Goal: Task Accomplishment & Management: Manage account settings

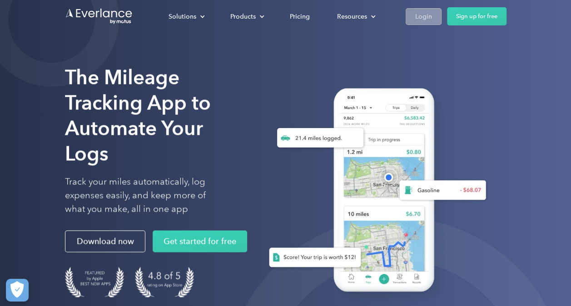
click at [430, 18] on div "Login" at bounding box center [423, 16] width 17 height 11
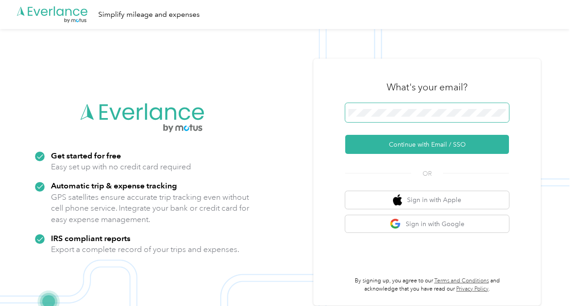
click at [345, 135] on button "Continue with Email / SSO" at bounding box center [427, 144] width 164 height 19
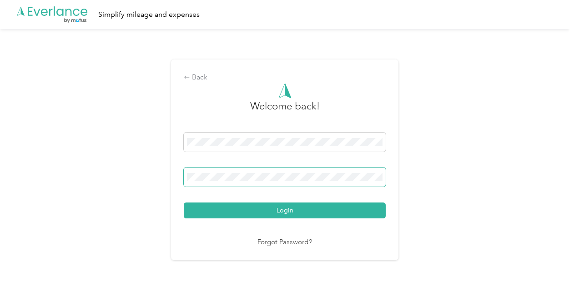
click at [305, 170] on span at bounding box center [285, 177] width 202 height 19
click at [184, 203] on button "Login" at bounding box center [285, 211] width 202 height 16
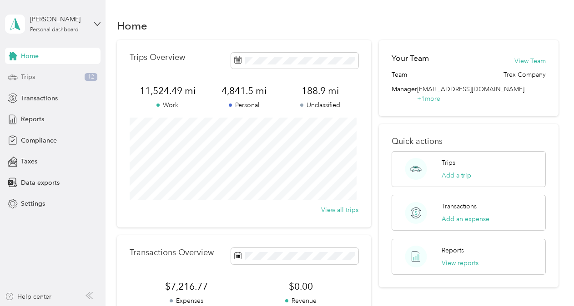
click at [40, 80] on div "Trips 12" at bounding box center [52, 77] width 95 height 16
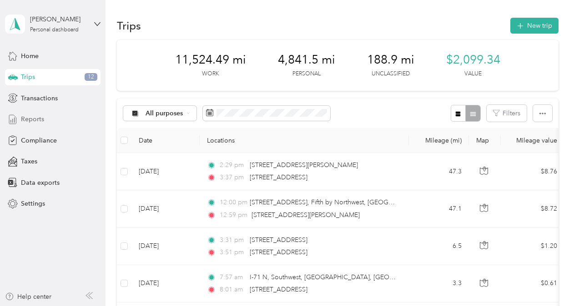
click at [35, 119] on span "Reports" at bounding box center [32, 120] width 23 height 10
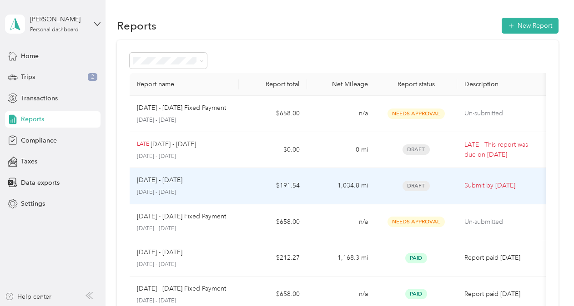
click at [228, 186] on div "[DATE] - [DATE] [DATE] - [DATE]" at bounding box center [184, 185] width 95 height 21
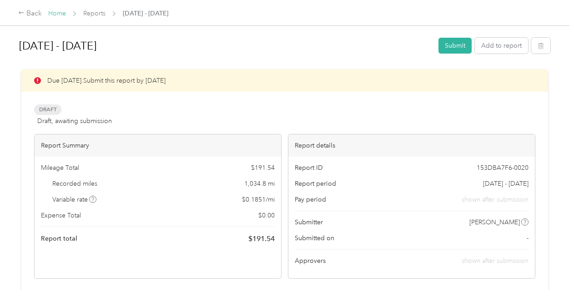
click at [55, 15] on link "Home" at bounding box center [57, 14] width 18 height 8
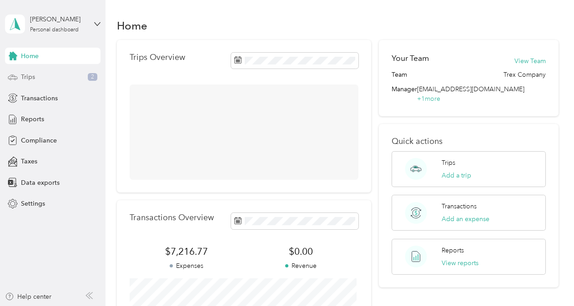
click at [39, 77] on div "Trips 2" at bounding box center [52, 77] width 95 height 16
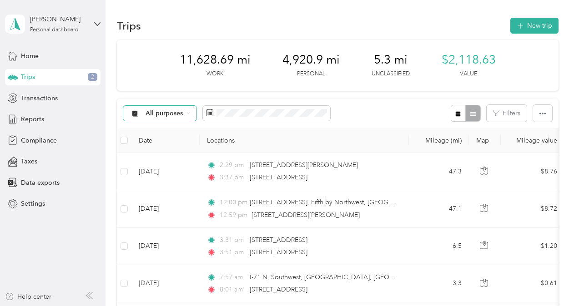
click at [194, 113] on div "All purposes" at bounding box center [160, 113] width 74 height 15
click at [169, 163] on span "Trex Company" at bounding box center [167, 161] width 44 height 10
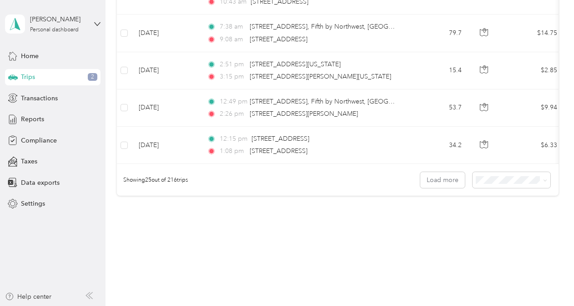
scroll to position [942, 0]
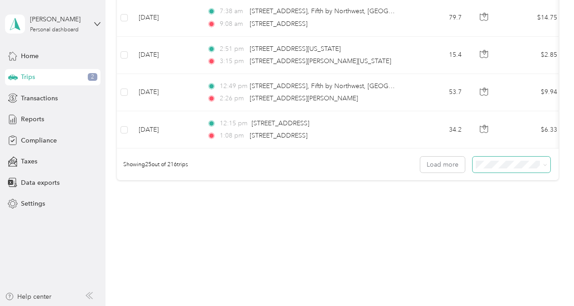
click at [516, 169] on span at bounding box center [511, 165] width 78 height 16
click at [500, 212] on span "100 per load" at bounding box center [494, 214] width 37 height 8
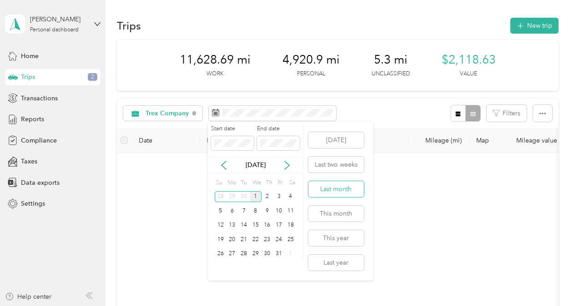
click at [333, 187] on button "Last month" at bounding box center [335, 189] width 55 height 16
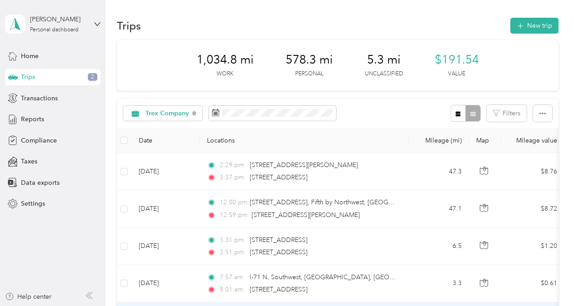
drag, startPoint x: 320, startPoint y: 304, endPoint x: 351, endPoint y: 302, distance: 30.5
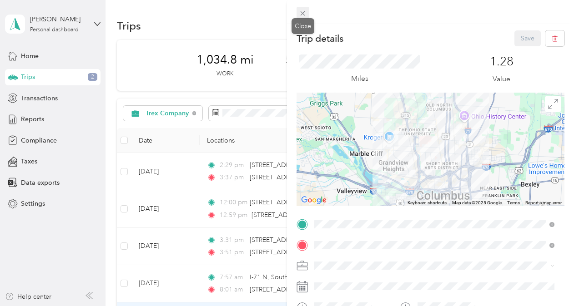
click at [305, 13] on icon at bounding box center [303, 14] width 8 height 8
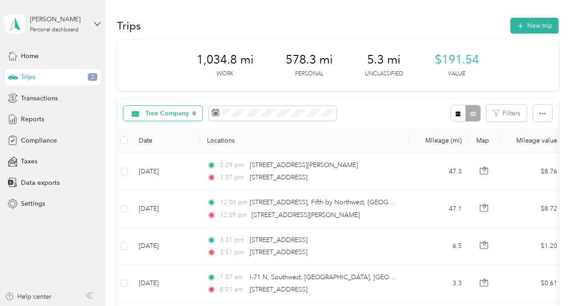
click at [171, 119] on div "Trex Company" at bounding box center [163, 113] width 80 height 15
click at [171, 145] on span "Unclassified" at bounding box center [172, 146] width 55 height 10
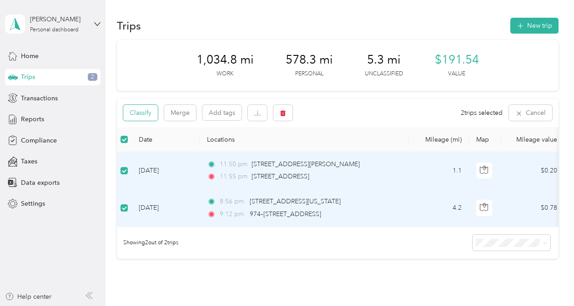
click at [152, 115] on button "Classify" at bounding box center [140, 113] width 35 height 16
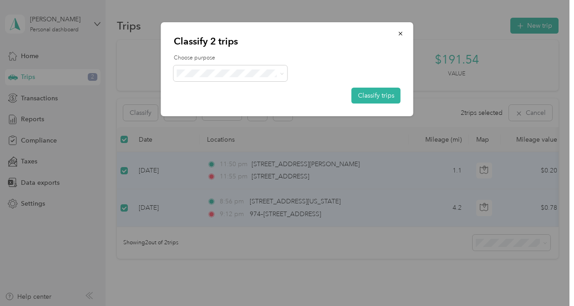
click at [223, 100] on li "Personal" at bounding box center [231, 106] width 114 height 16
click at [371, 96] on button "Classify trips" at bounding box center [375, 96] width 49 height 16
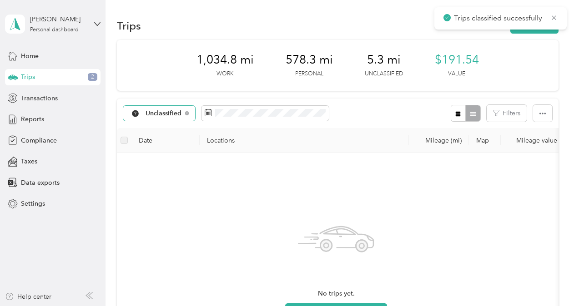
click at [146, 111] on span "Unclassified" at bounding box center [163, 113] width 36 height 6
click at [160, 161] on span "Trex Company" at bounding box center [168, 162] width 47 height 10
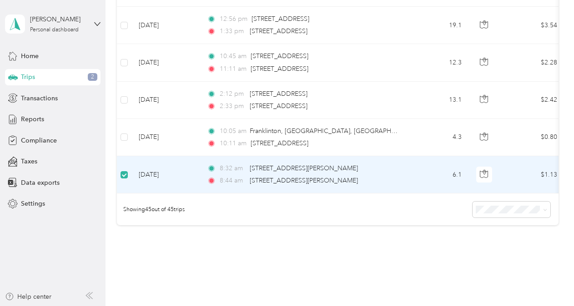
scroll to position [1640, 0]
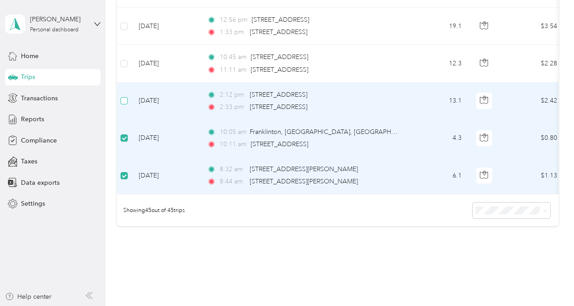
click at [125, 96] on label at bounding box center [123, 101] width 7 height 10
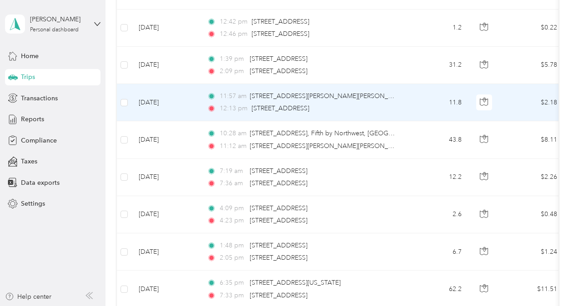
scroll to position [0, 0]
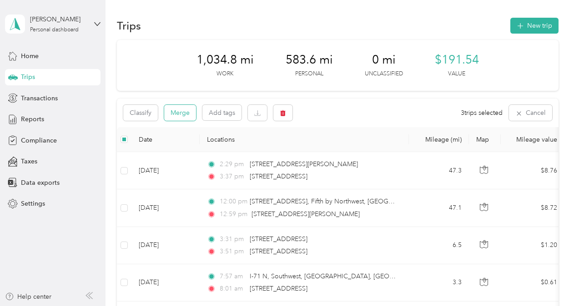
click at [176, 112] on button "Merge" at bounding box center [180, 113] width 32 height 16
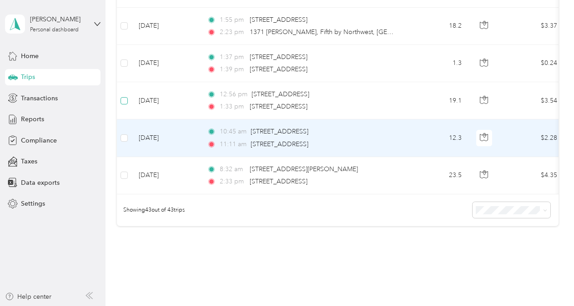
scroll to position [1566, 0]
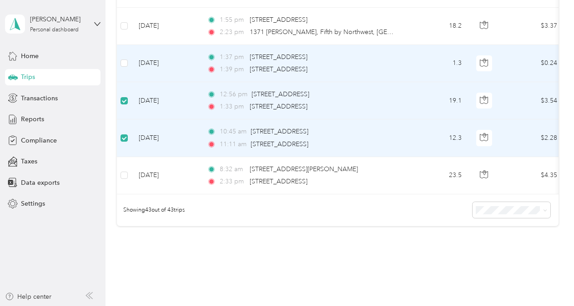
click at [122, 51] on td at bounding box center [124, 63] width 15 height 37
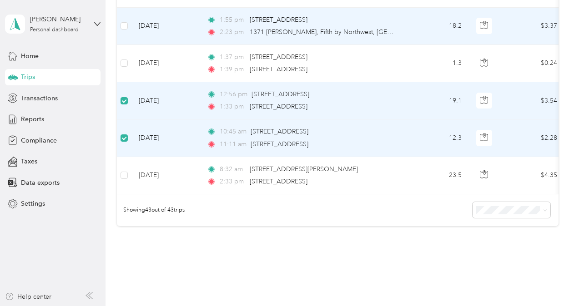
click at [118, 18] on td at bounding box center [124, 26] width 15 height 37
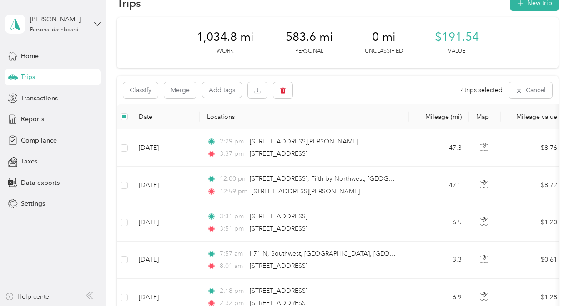
scroll to position [0, 0]
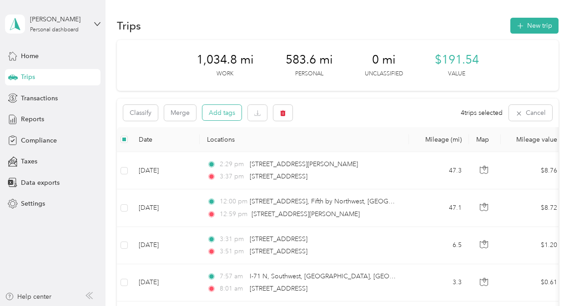
drag, startPoint x: 212, startPoint y: 113, endPoint x: 206, endPoint y: 114, distance: 6.1
click at [206, 114] on button "Add tags" at bounding box center [221, 112] width 39 height 15
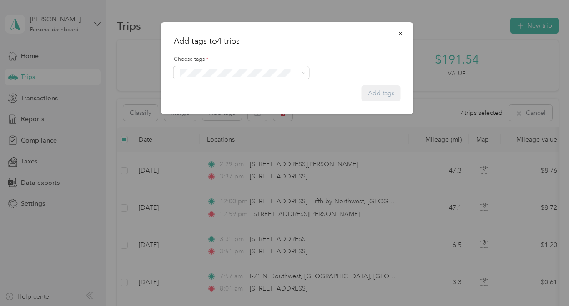
drag, startPoint x: 399, startPoint y: 34, endPoint x: 348, endPoint y: 48, distance: 53.4
click at [400, 34] on icon "button" at bounding box center [400, 33] width 6 height 6
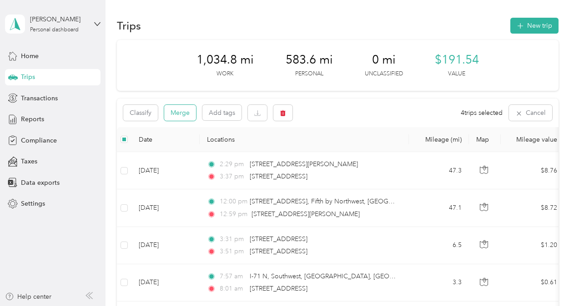
click at [186, 110] on button "Merge" at bounding box center [180, 113] width 32 height 16
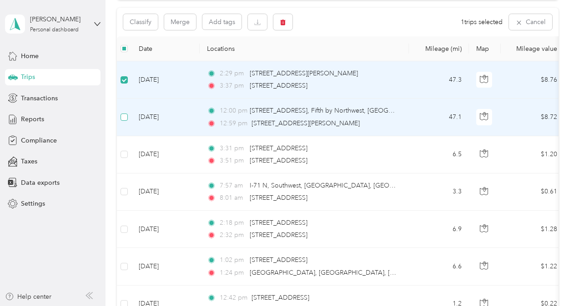
scroll to position [90, 0]
click at [180, 24] on button "Merge" at bounding box center [180, 23] width 32 height 16
click at [128, 80] on td at bounding box center [124, 80] width 15 height 37
click at [178, 25] on button "Merge" at bounding box center [180, 23] width 32 height 16
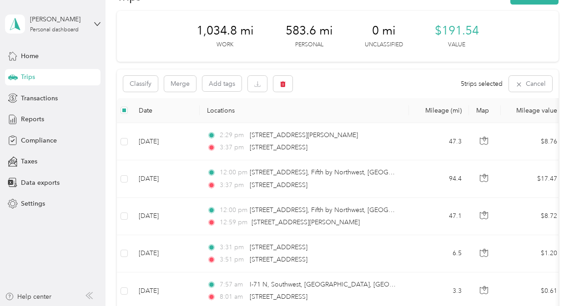
scroll to position [0, 0]
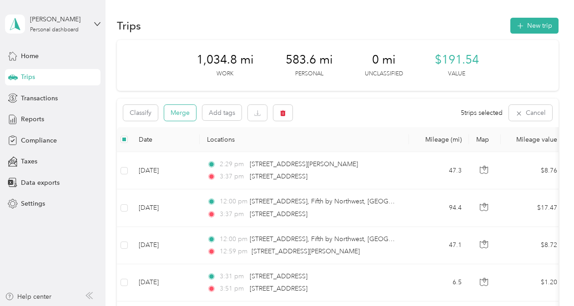
click at [178, 116] on button "Merge" at bounding box center [180, 113] width 32 height 16
click at [186, 115] on button "Merge" at bounding box center [180, 113] width 32 height 16
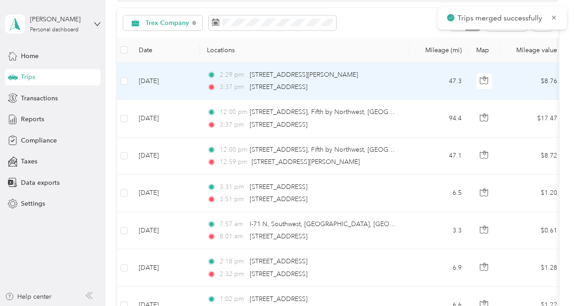
scroll to position [91, 0]
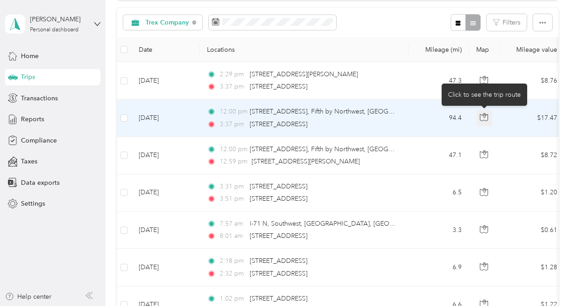
click at [485, 119] on icon "button" at bounding box center [484, 117] width 8 height 8
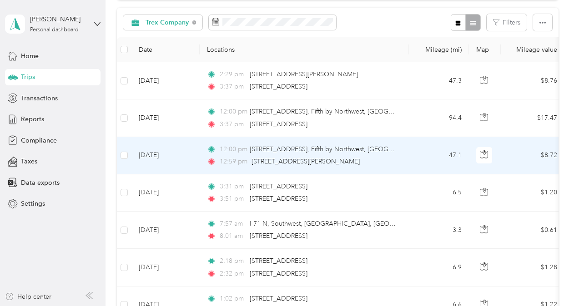
click at [420, 153] on td "47.1" at bounding box center [439, 155] width 60 height 37
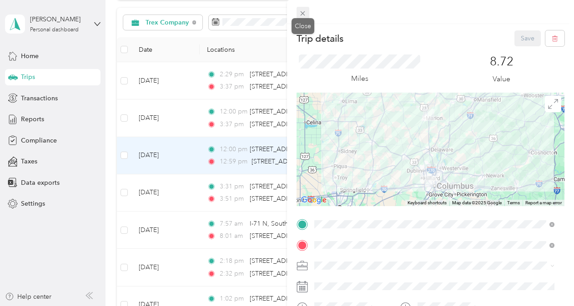
click at [303, 11] on icon at bounding box center [303, 14] width 8 height 8
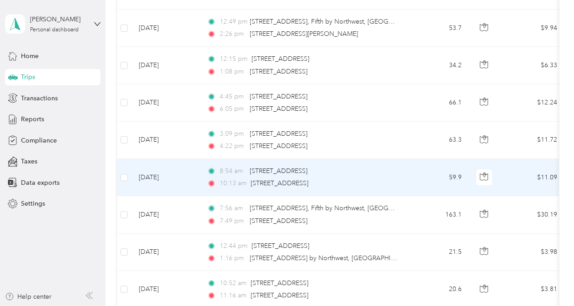
scroll to position [1041, 0]
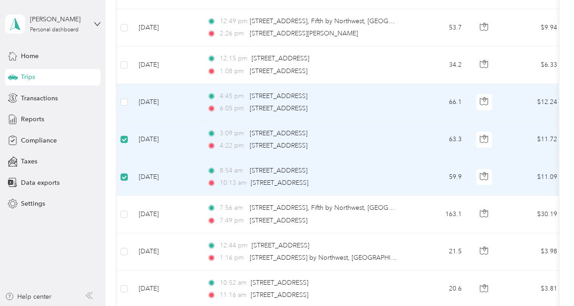
click at [120, 101] on td at bounding box center [124, 102] width 15 height 37
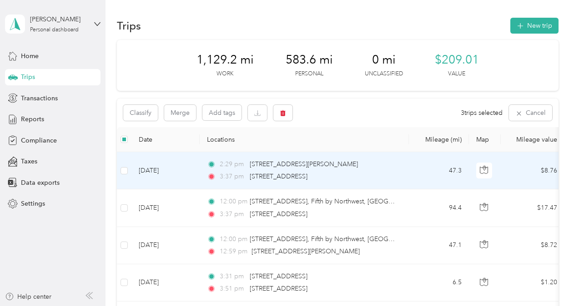
scroll to position [0, 0]
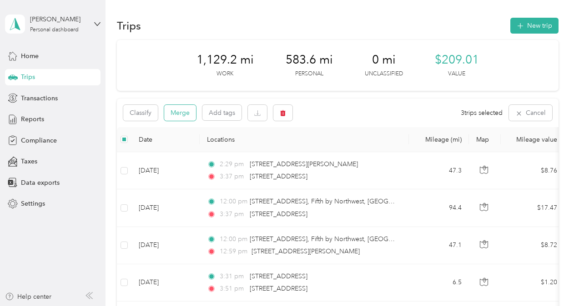
click at [184, 110] on button "Merge" at bounding box center [180, 113] width 32 height 16
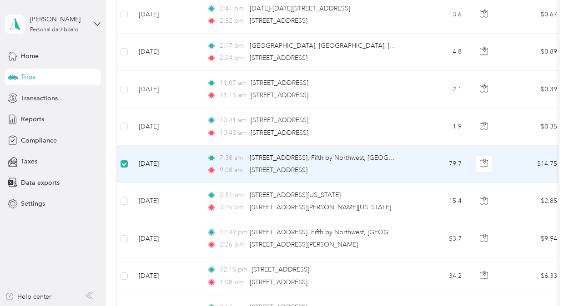
scroll to position [772, 0]
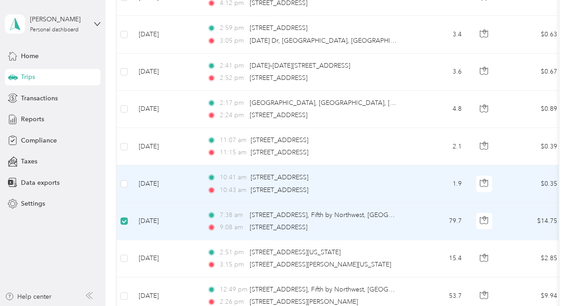
click at [128, 181] on td at bounding box center [124, 183] width 15 height 37
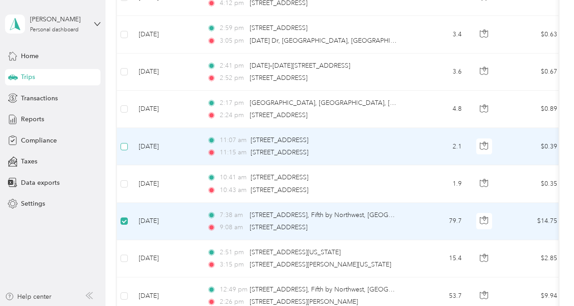
click at [122, 145] on label at bounding box center [123, 147] width 7 height 10
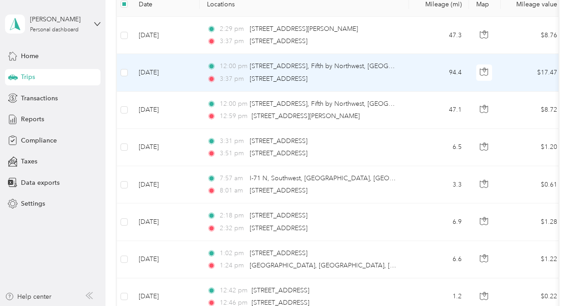
scroll to position [0, 0]
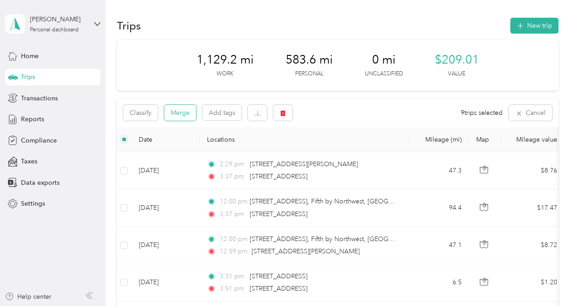
click at [180, 114] on button "Merge" at bounding box center [180, 113] width 32 height 16
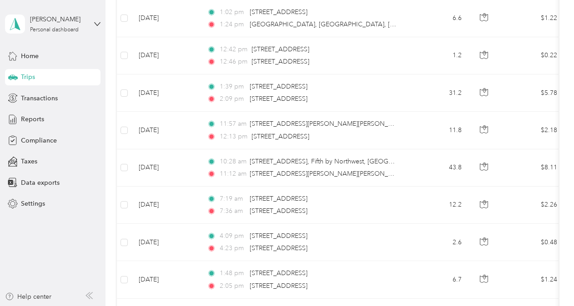
scroll to position [364, 0]
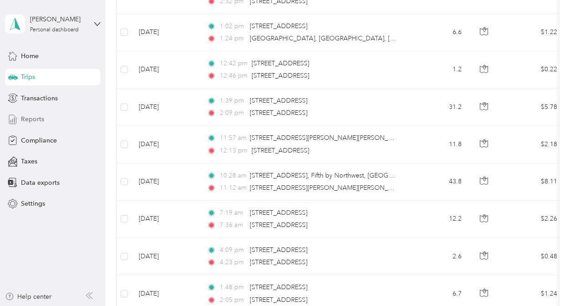
click at [36, 120] on span "Reports" at bounding box center [32, 120] width 23 height 10
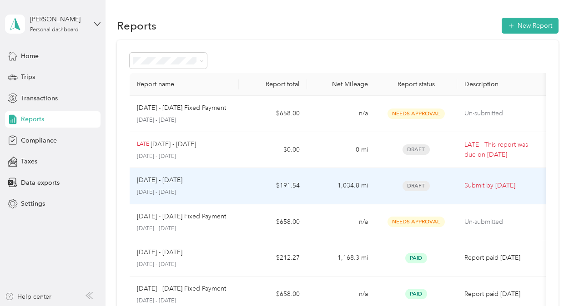
click at [312, 184] on td "1,034.8 mi" at bounding box center [341, 186] width 68 height 36
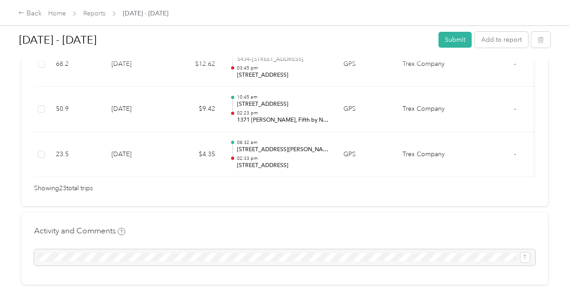
scroll to position [1244, 0]
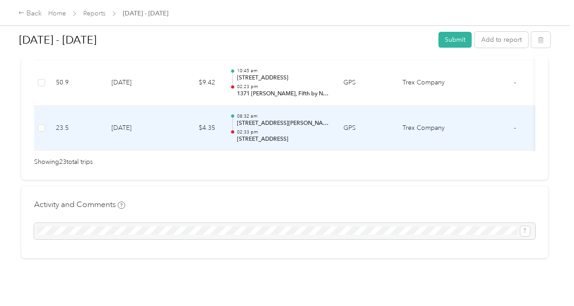
click at [366, 121] on td "GPS" at bounding box center [365, 128] width 59 height 45
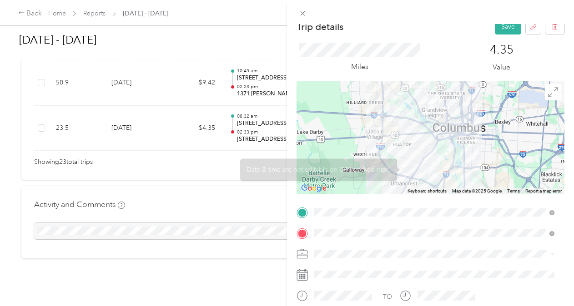
scroll to position [0, 0]
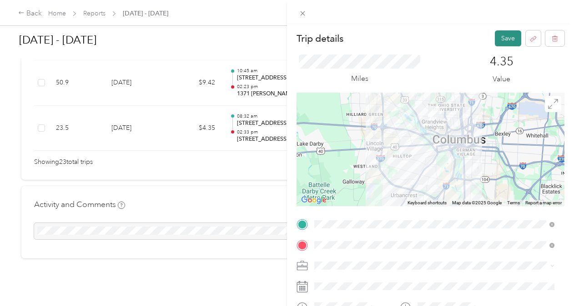
click at [503, 44] on button "Save" at bounding box center [508, 38] width 26 height 16
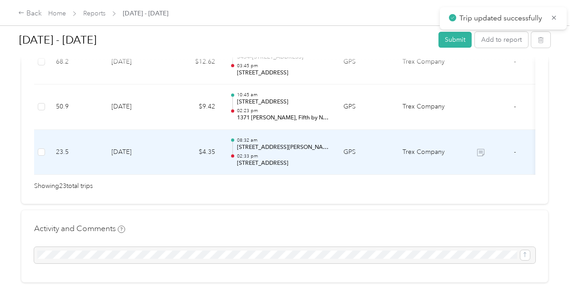
scroll to position [1153, 0]
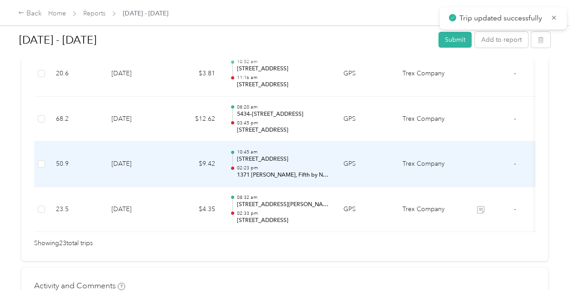
click at [371, 172] on td "GPS" at bounding box center [365, 164] width 59 height 45
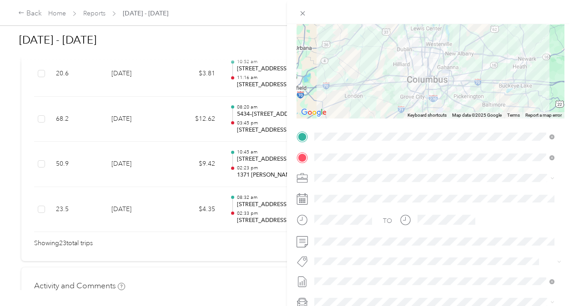
scroll to position [91, 0]
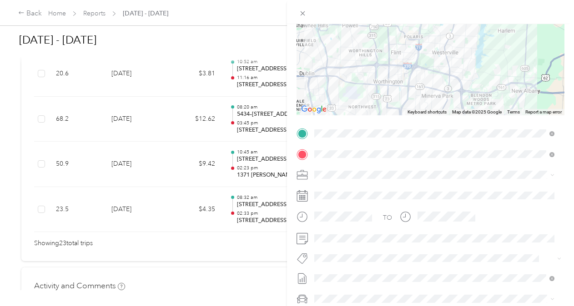
drag, startPoint x: 423, startPoint y: 80, endPoint x: 416, endPoint y: 168, distance: 88.5
click at [416, 168] on div "Trip details Save This trip cannot be edited because it is either under review,…" at bounding box center [430, 153] width 268 height 427
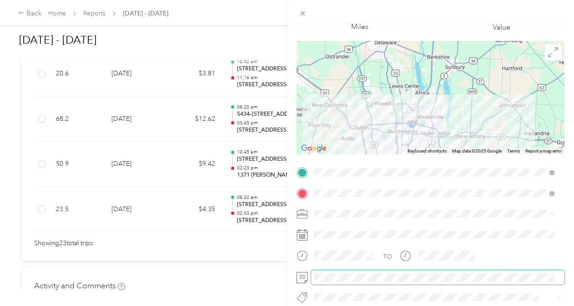
scroll to position [0, 0]
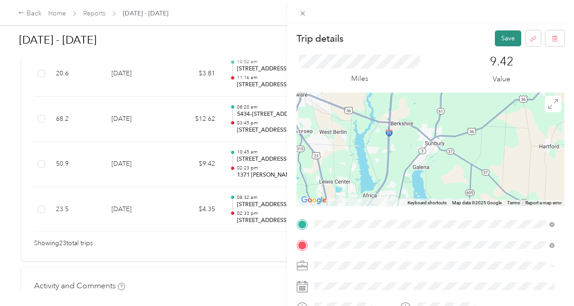
click at [506, 38] on button "Save" at bounding box center [508, 38] width 26 height 16
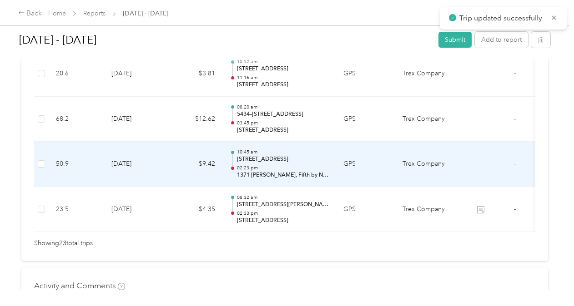
scroll to position [1062, 0]
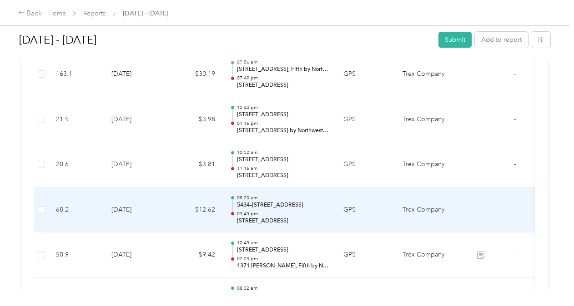
click at [170, 214] on td "$12.62" at bounding box center [195, 210] width 55 height 45
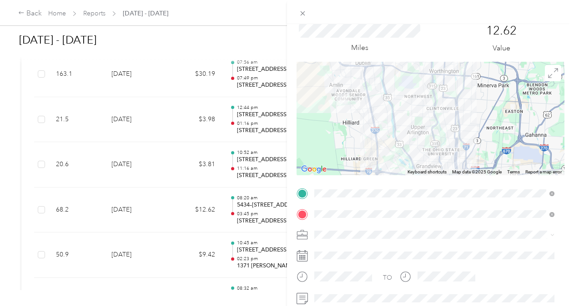
scroll to position [45, 0]
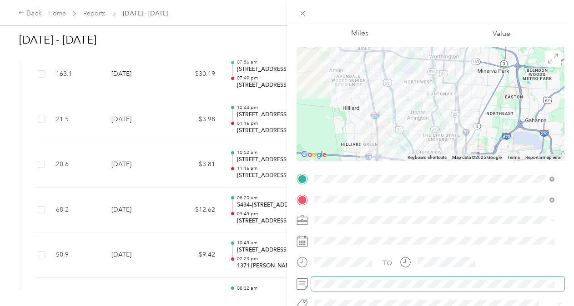
click at [395, 278] on span at bounding box center [437, 284] width 253 height 15
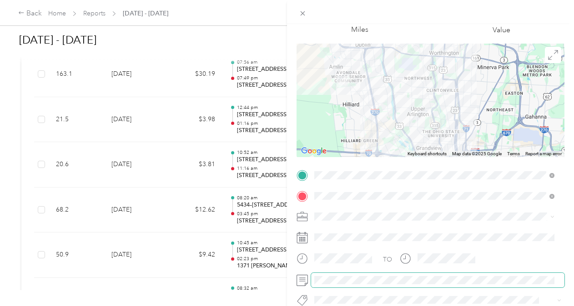
scroll to position [0, 0]
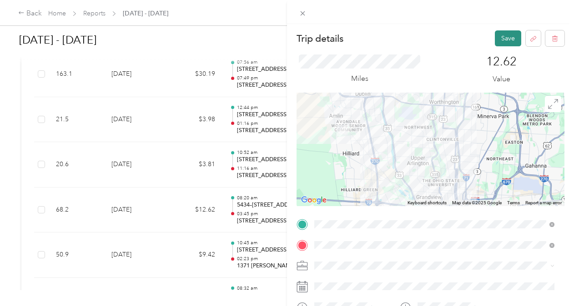
click at [505, 35] on button "Save" at bounding box center [508, 38] width 26 height 16
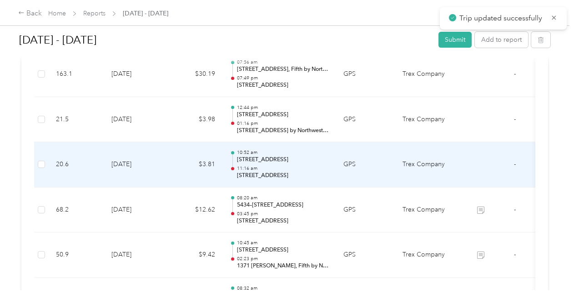
click at [161, 160] on td "[DATE]" at bounding box center [136, 164] width 64 height 45
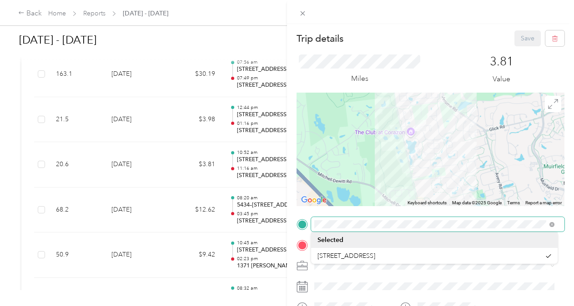
drag, startPoint x: 431, startPoint y: 145, endPoint x: 425, endPoint y: 160, distance: 16.1
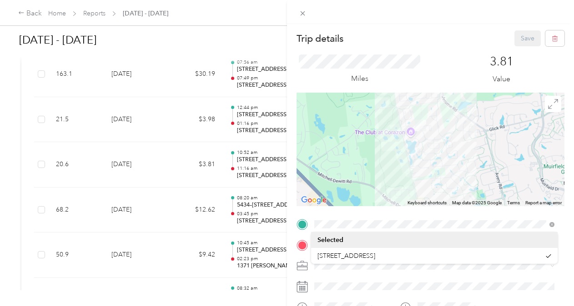
click at [448, 306] on div "Trip details Save This trip cannot be edited because it is either under review,…" at bounding box center [284, 306] width 569 height 0
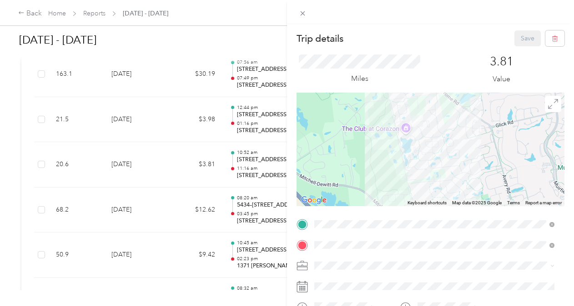
drag, startPoint x: 459, startPoint y: 138, endPoint x: 458, endPoint y: 186, distance: 48.2
click at [458, 186] on div at bounding box center [430, 150] width 268 height 114
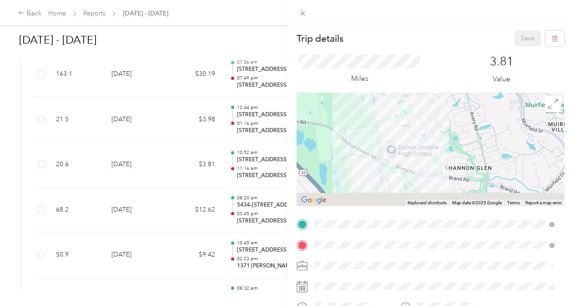
drag, startPoint x: 430, startPoint y: 125, endPoint x: 355, endPoint y: 52, distance: 105.1
click at [356, 51] on div "Trip details Save This trip cannot be edited because it is either under review,…" at bounding box center [430, 233] width 268 height 406
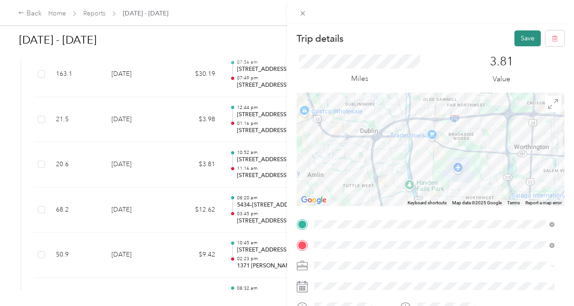
click at [514, 40] on button "Save" at bounding box center [527, 38] width 26 height 16
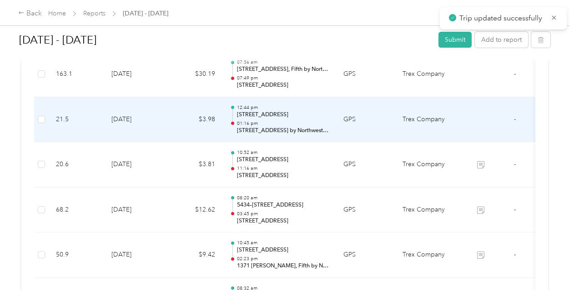
click at [178, 125] on td "$3.98" at bounding box center [195, 119] width 55 height 45
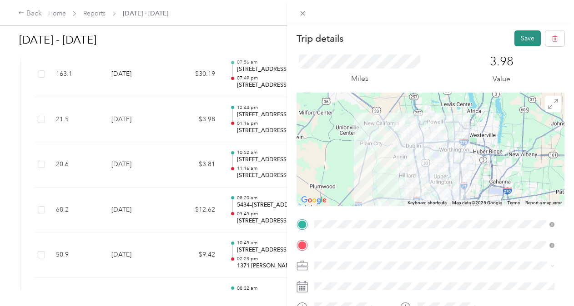
click at [515, 36] on button "Save" at bounding box center [527, 38] width 26 height 16
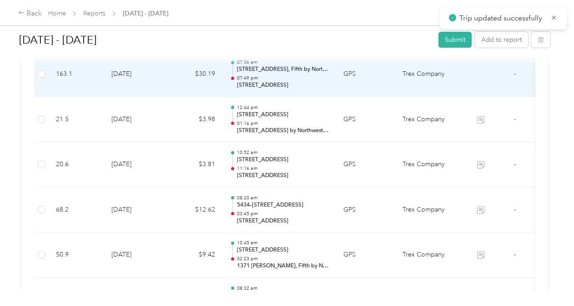
click at [165, 85] on td "[DATE]" at bounding box center [136, 74] width 64 height 45
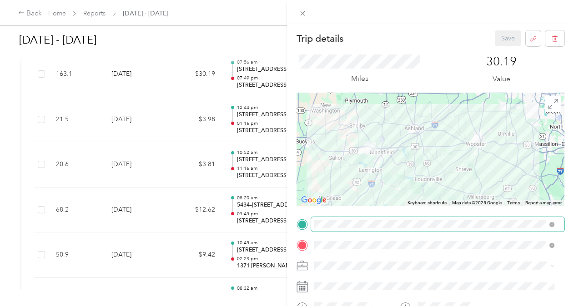
drag, startPoint x: 438, startPoint y: 149, endPoint x: 413, endPoint y: 255, distance: 109.4
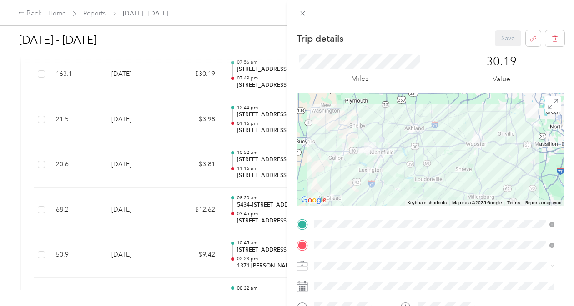
click at [413, 306] on div "Trip details Save This trip cannot be edited because it is either under review,…" at bounding box center [284, 306] width 569 height 0
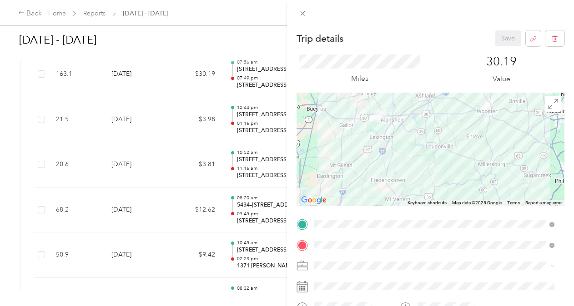
drag, startPoint x: 455, startPoint y: 145, endPoint x: 437, endPoint y: 210, distance: 67.9
click at [437, 213] on div "Trip details Save This trip cannot be edited because it is either under review,…" at bounding box center [430, 243] width 268 height 427
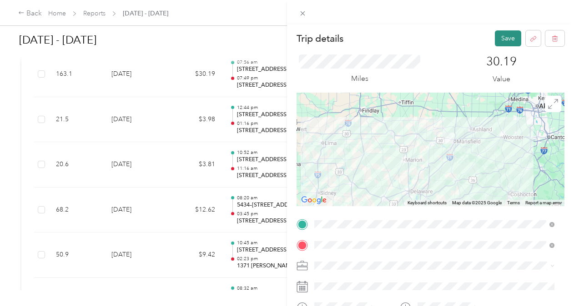
click at [504, 38] on button "Save" at bounding box center [508, 38] width 26 height 16
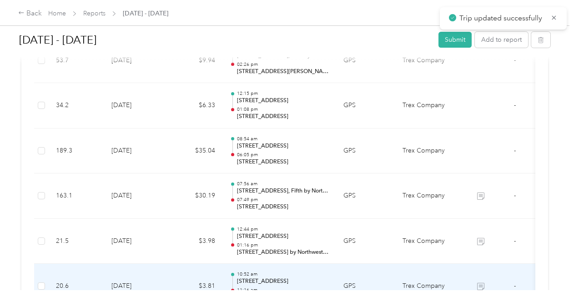
scroll to position [925, 0]
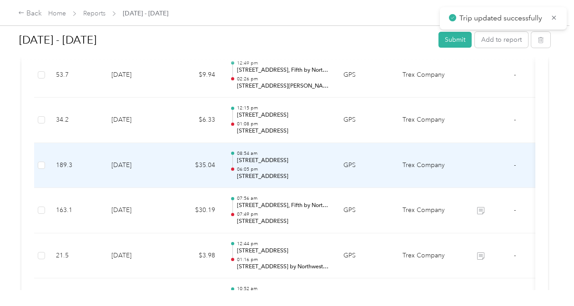
click at [372, 167] on td "GPS" at bounding box center [365, 165] width 59 height 45
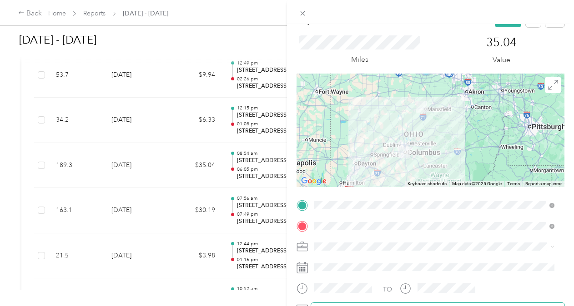
scroll to position [0, 0]
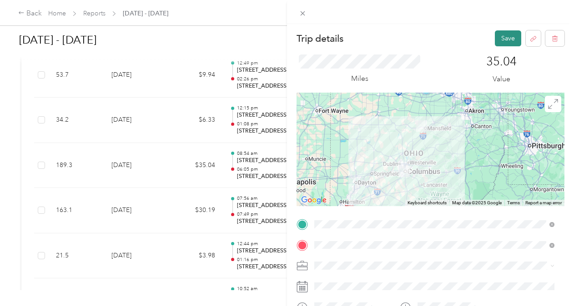
click at [508, 39] on button "Save" at bounding box center [508, 38] width 26 height 16
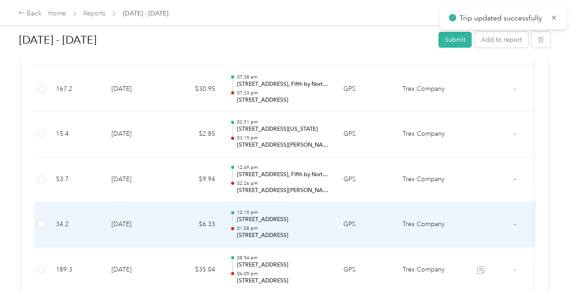
scroll to position [880, 0]
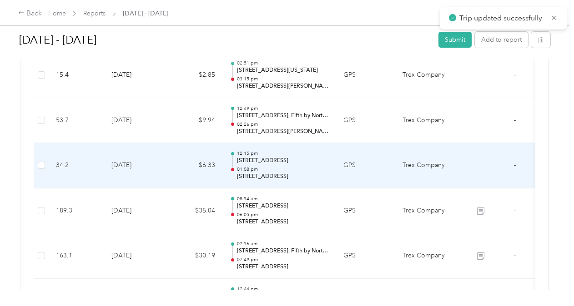
click at [368, 156] on td "GPS" at bounding box center [365, 165] width 59 height 45
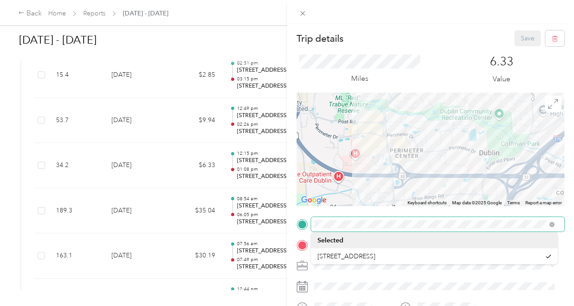
drag, startPoint x: 467, startPoint y: 117, endPoint x: 384, endPoint y: 185, distance: 107.3
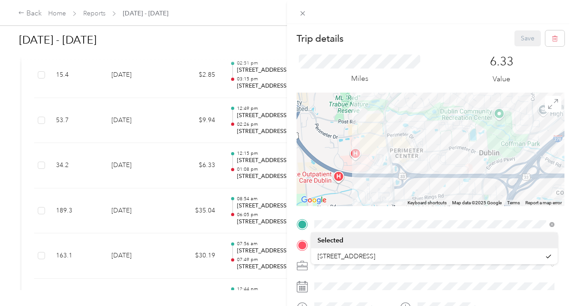
click at [384, 306] on div "Trip details Save This trip cannot be edited because it is either under review,…" at bounding box center [284, 306] width 569 height 0
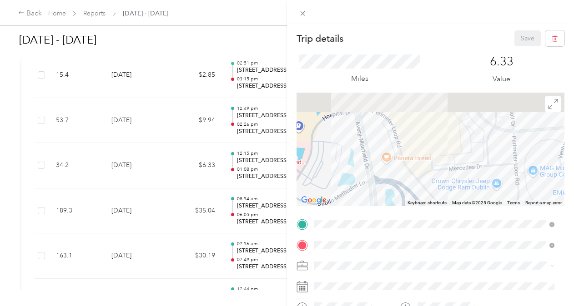
drag, startPoint x: 415, startPoint y: 117, endPoint x: 418, endPoint y: 183, distance: 65.5
click at [419, 187] on div at bounding box center [430, 150] width 268 height 114
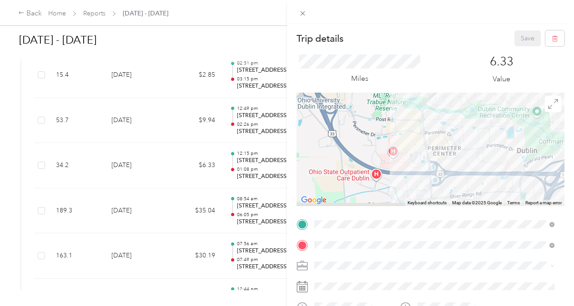
drag, startPoint x: 400, startPoint y: 163, endPoint x: 367, endPoint y: 45, distance: 122.0
click at [368, 48] on div "Trip details Save This trip cannot be edited because it is either under review,…" at bounding box center [430, 233] width 268 height 406
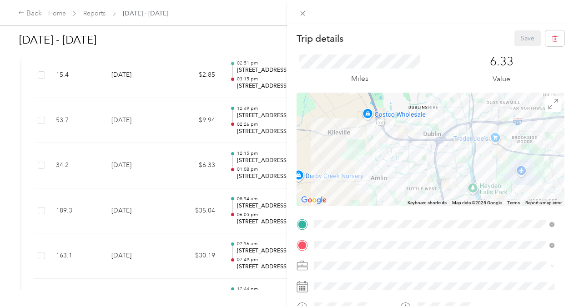
drag, startPoint x: 390, startPoint y: 196, endPoint x: 389, endPoint y: 188, distance: 8.7
click at [389, 191] on div at bounding box center [430, 150] width 268 height 114
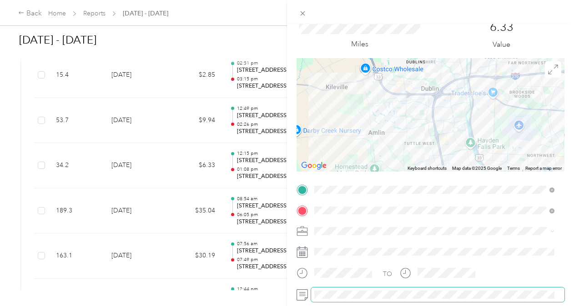
scroll to position [0, 0]
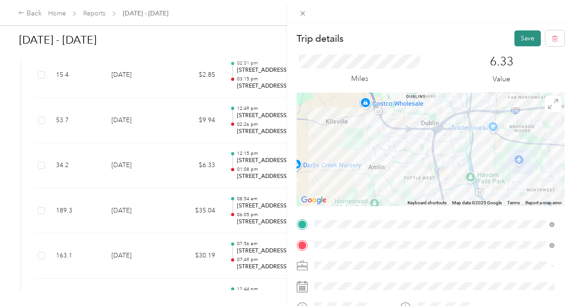
click at [518, 39] on button "Save" at bounding box center [527, 38] width 26 height 16
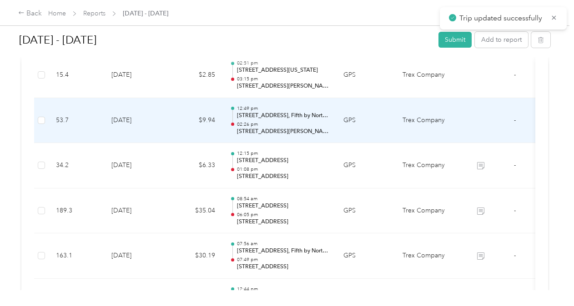
click at [373, 110] on td "GPS" at bounding box center [365, 120] width 59 height 45
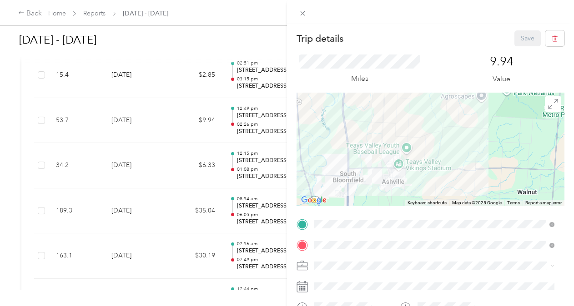
drag, startPoint x: 414, startPoint y: 166, endPoint x: 416, endPoint y: 123, distance: 43.7
click at [416, 123] on div at bounding box center [430, 150] width 268 height 114
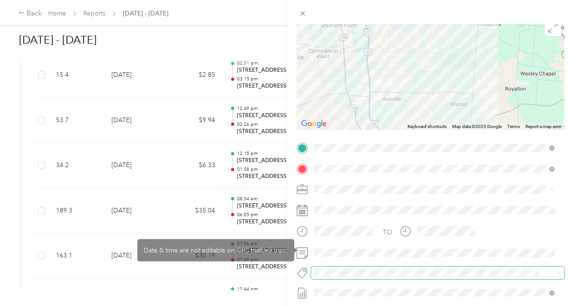
scroll to position [91, 0]
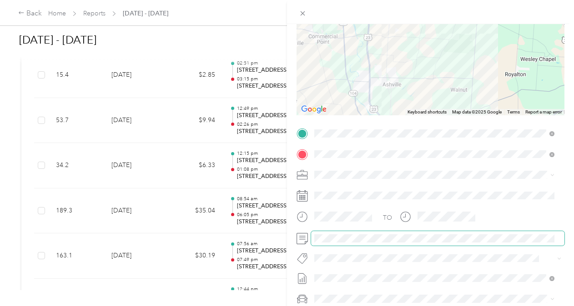
click at [359, 243] on span at bounding box center [437, 238] width 253 height 15
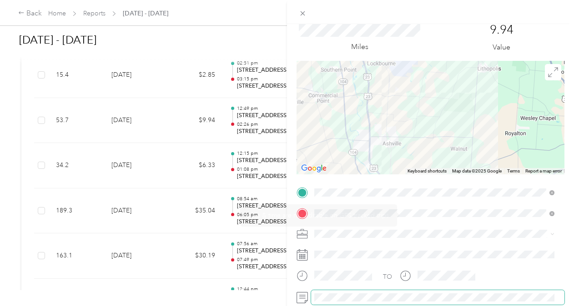
scroll to position [0, 0]
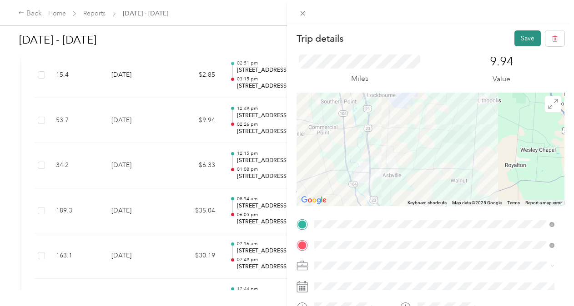
click at [514, 36] on button "Save" at bounding box center [527, 38] width 26 height 16
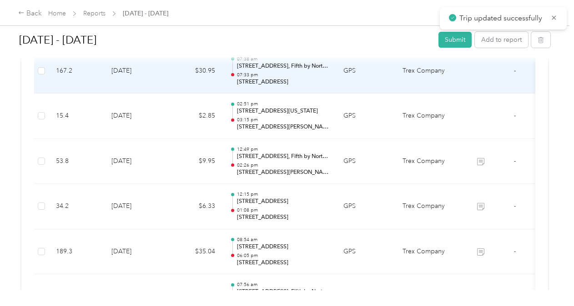
scroll to position [789, 0]
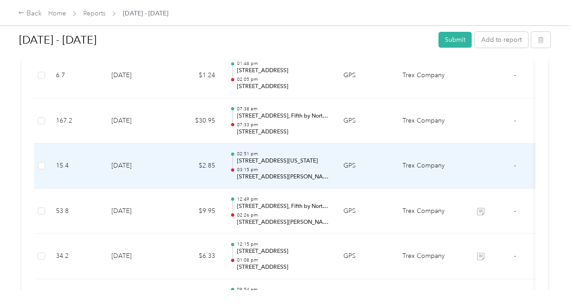
click at [184, 161] on td "$2.85" at bounding box center [195, 166] width 55 height 45
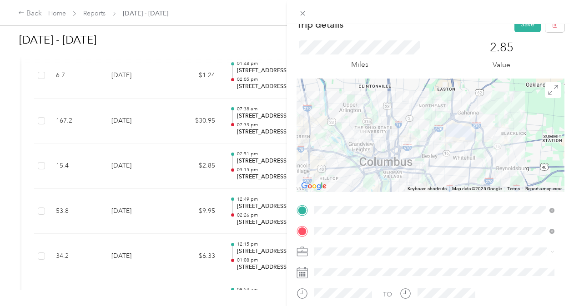
scroll to position [0, 0]
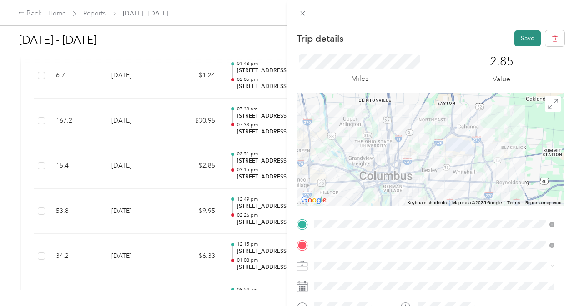
click at [524, 35] on button "Save" at bounding box center [527, 38] width 26 height 16
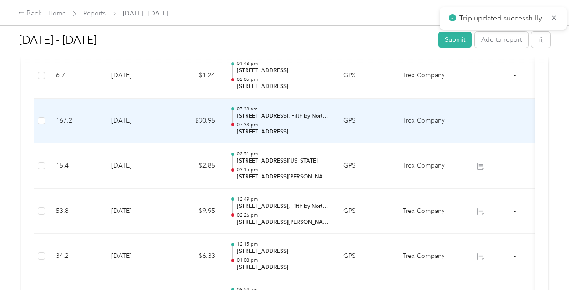
click at [379, 128] on td "GPS" at bounding box center [365, 121] width 59 height 45
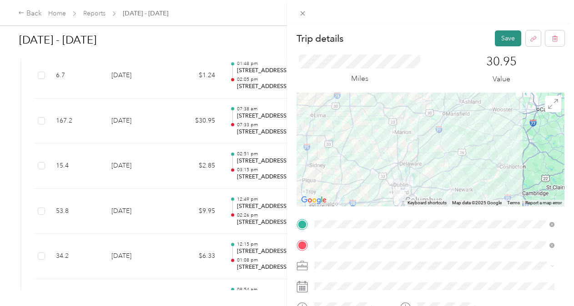
click at [499, 41] on button "Save" at bounding box center [508, 38] width 26 height 16
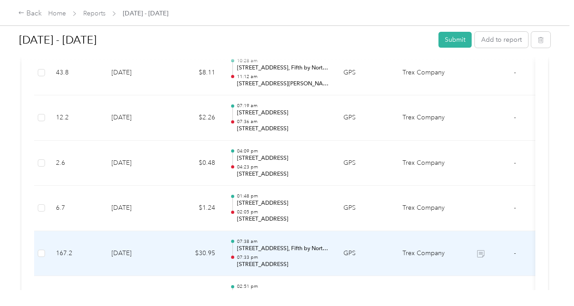
scroll to position [653, 0]
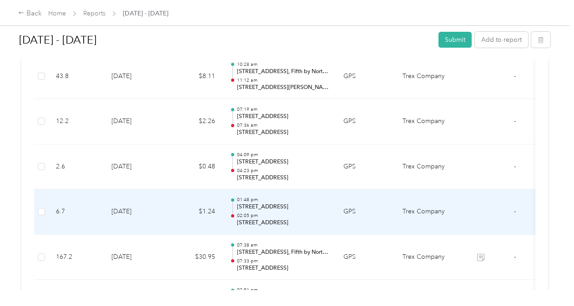
click at [371, 206] on td "GPS" at bounding box center [365, 212] width 59 height 45
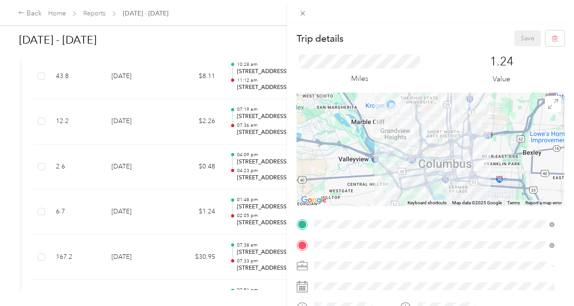
drag, startPoint x: 419, startPoint y: 130, endPoint x: 432, endPoint y: 174, distance: 45.5
click at [432, 174] on div at bounding box center [430, 150] width 268 height 114
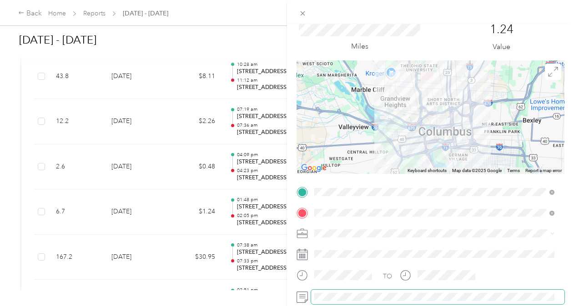
scroll to position [0, 0]
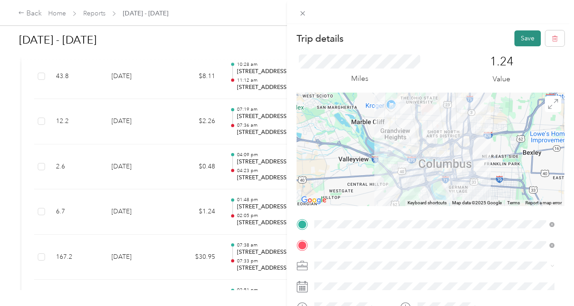
click at [521, 40] on button "Save" at bounding box center [527, 38] width 26 height 16
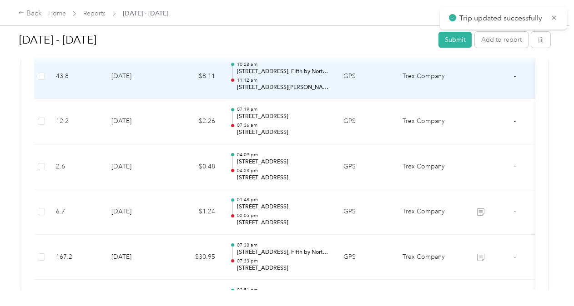
scroll to position [653, 0]
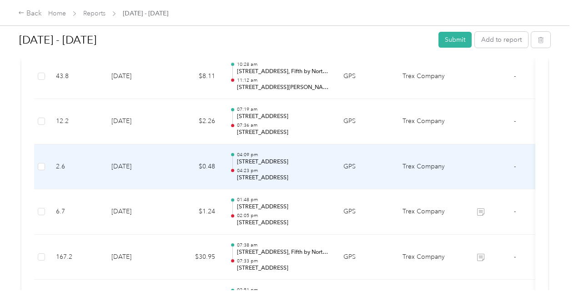
click at [366, 166] on td "GPS" at bounding box center [365, 167] width 59 height 45
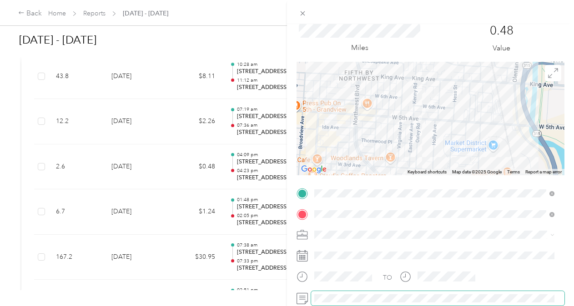
scroll to position [0, 0]
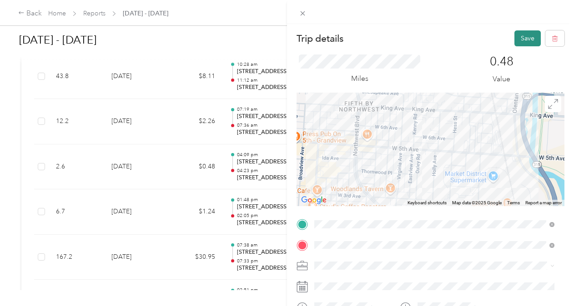
click at [522, 33] on button "Save" at bounding box center [527, 38] width 26 height 16
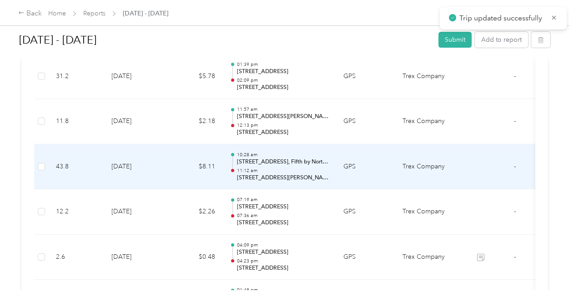
scroll to position [562, 0]
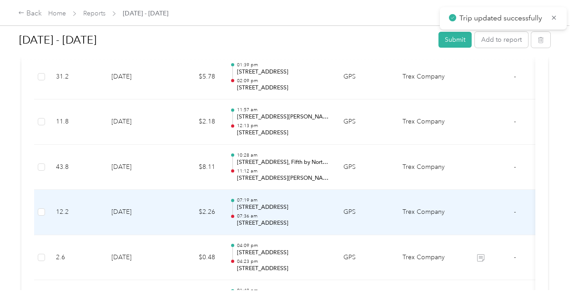
click at [371, 205] on td "GPS" at bounding box center [365, 212] width 59 height 45
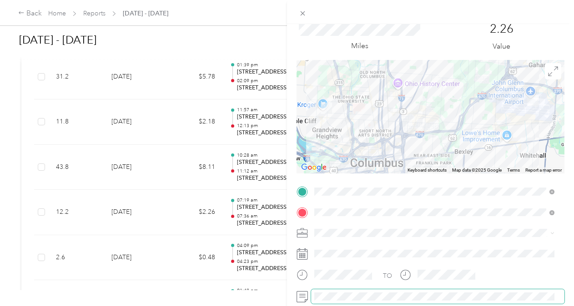
scroll to position [0, 0]
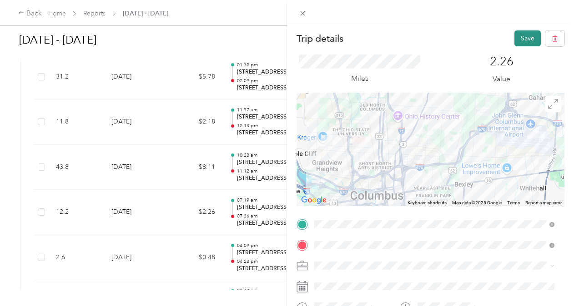
click at [516, 37] on button "Save" at bounding box center [527, 38] width 26 height 16
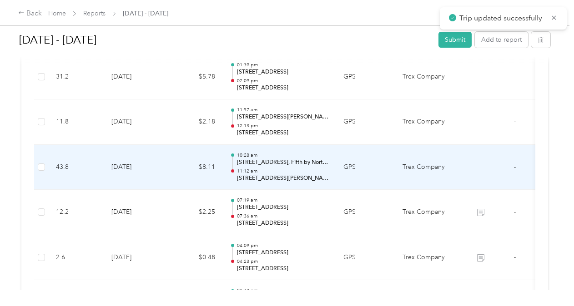
click at [369, 163] on td "GPS" at bounding box center [365, 167] width 59 height 45
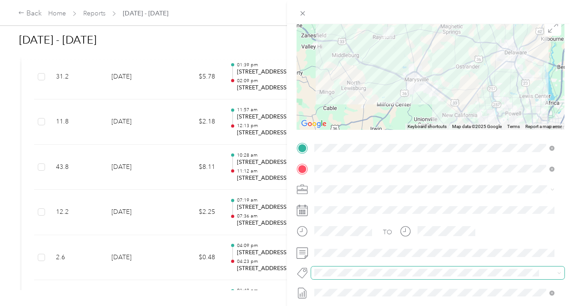
scroll to position [91, 0]
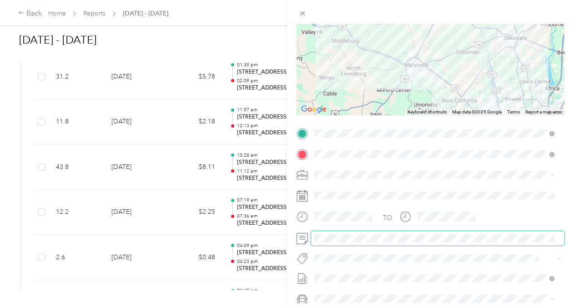
click at [365, 234] on span at bounding box center [437, 238] width 253 height 15
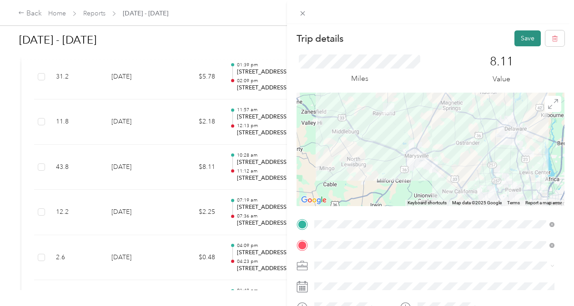
click at [516, 35] on button "Save" at bounding box center [527, 38] width 26 height 16
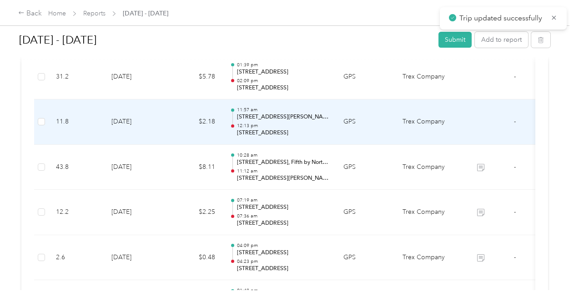
click at [375, 124] on td "GPS" at bounding box center [365, 122] width 59 height 45
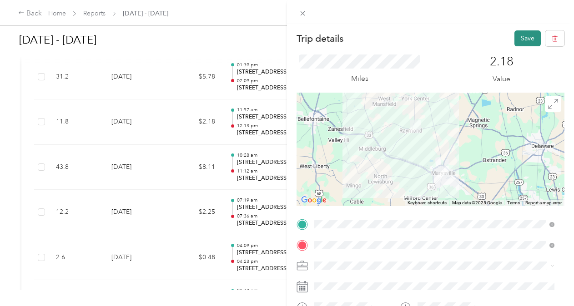
click at [515, 37] on button "Save" at bounding box center [527, 38] width 26 height 16
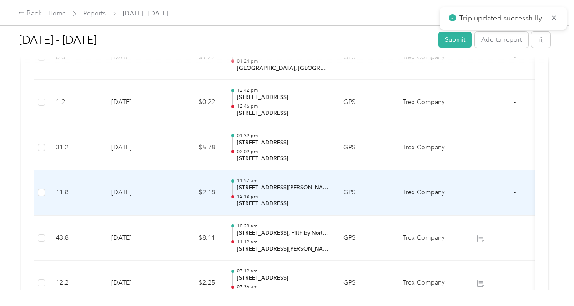
scroll to position [471, 0]
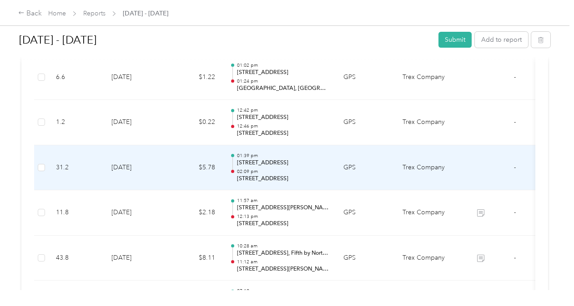
click at [380, 162] on td "GPS" at bounding box center [365, 167] width 59 height 45
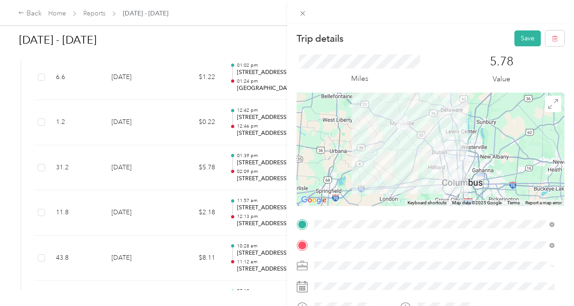
scroll to position [0, 0]
click at [520, 38] on button "Save" at bounding box center [527, 38] width 26 height 16
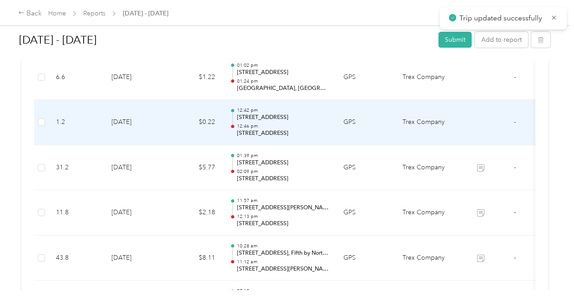
click at [374, 125] on td "GPS" at bounding box center [365, 122] width 59 height 45
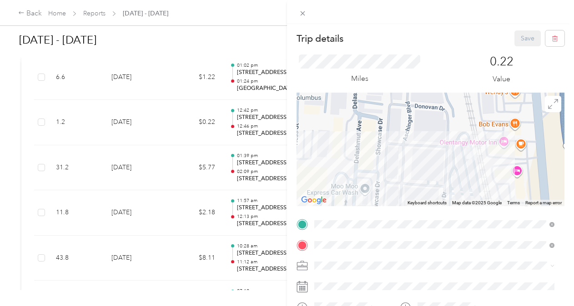
drag, startPoint x: 485, startPoint y: 187, endPoint x: 483, endPoint y: 162, distance: 25.6
click at [484, 163] on div at bounding box center [430, 150] width 268 height 114
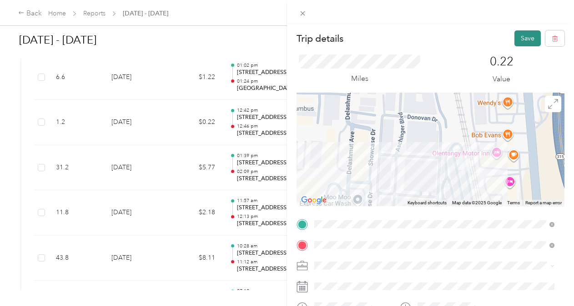
click at [516, 39] on button "Save" at bounding box center [527, 38] width 26 height 16
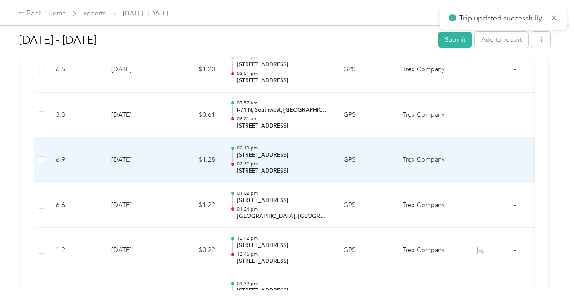
scroll to position [335, 0]
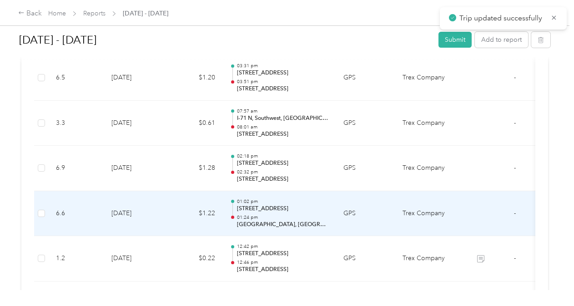
click at [367, 208] on td "GPS" at bounding box center [365, 213] width 59 height 45
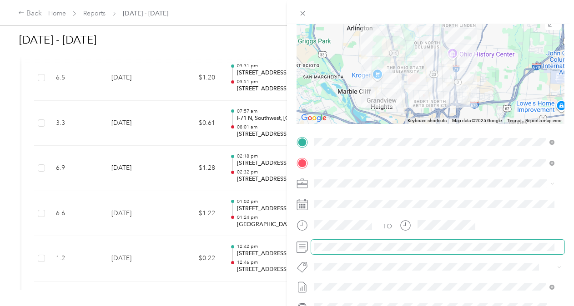
scroll to position [91, 0]
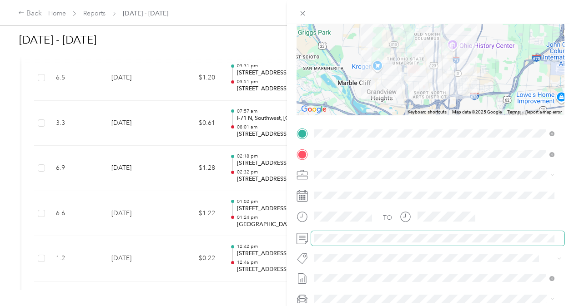
click at [355, 231] on span at bounding box center [437, 238] width 253 height 15
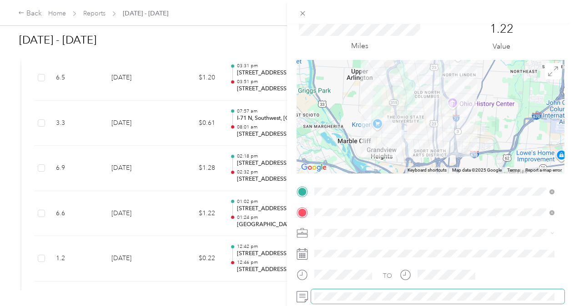
scroll to position [0, 0]
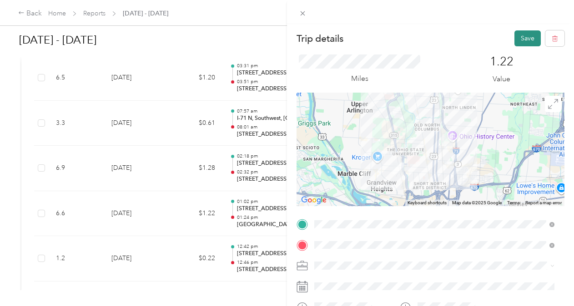
click at [528, 42] on button "Save" at bounding box center [527, 38] width 26 height 16
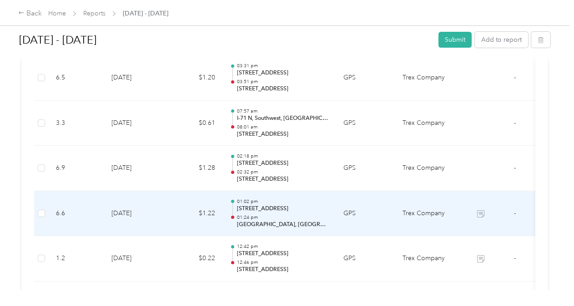
click at [370, 204] on td "GPS" at bounding box center [365, 213] width 59 height 45
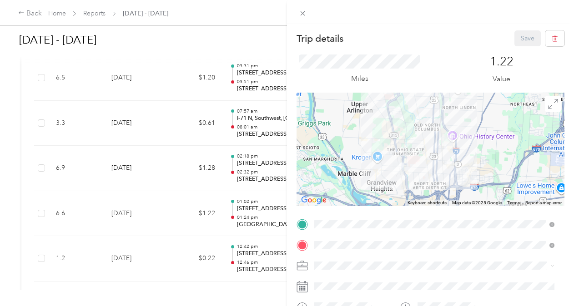
click at [201, 69] on div "Trip details Save This trip cannot be edited because it is either under review,…" at bounding box center [287, 153] width 574 height 306
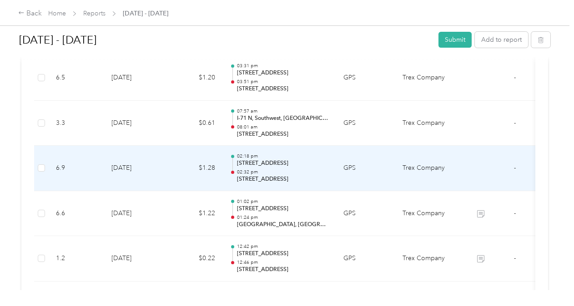
click at [357, 168] on td "GPS" at bounding box center [365, 168] width 59 height 45
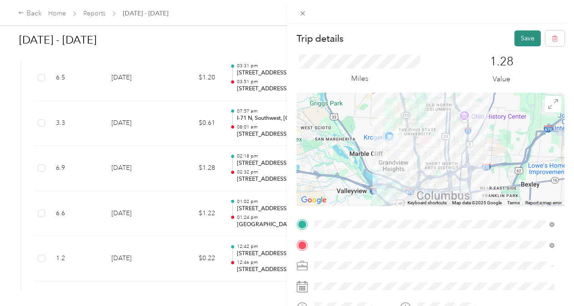
click at [526, 37] on button "Save" at bounding box center [527, 38] width 26 height 16
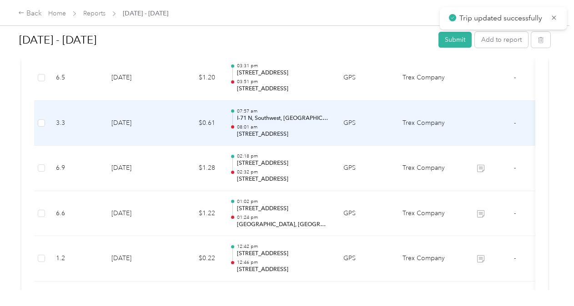
click at [372, 128] on td "GPS" at bounding box center [365, 123] width 59 height 45
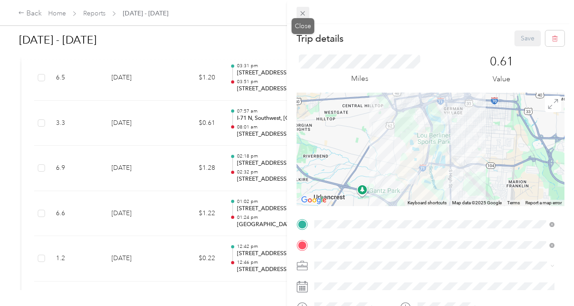
click at [305, 14] on icon at bounding box center [303, 14] width 8 height 8
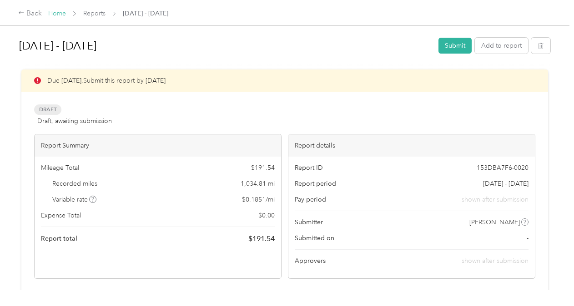
click at [61, 15] on link "Home" at bounding box center [57, 14] width 18 height 8
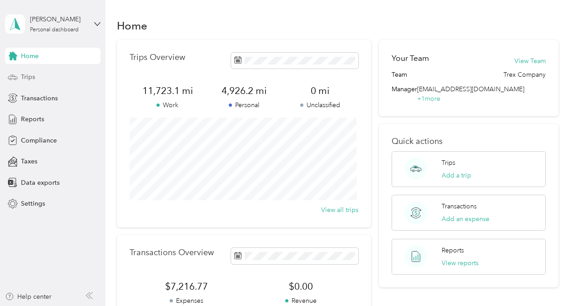
click at [31, 78] on span "Trips" at bounding box center [28, 77] width 14 height 10
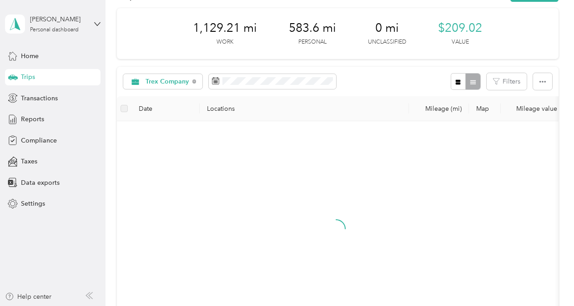
scroll to position [91, 0]
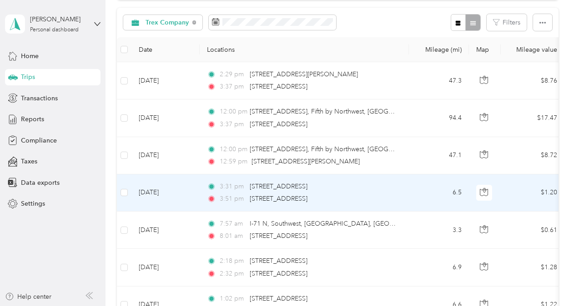
click at [408, 198] on td "3:31 pm 961 S High St, Merion Village, Columbus, OH 3:51 pm 1702 Northwest Blvd…" at bounding box center [304, 193] width 209 height 37
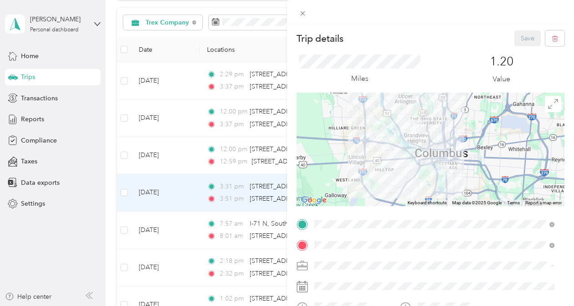
click at [358, 297] on div "Personal" at bounding box center [434, 298] width 234 height 10
click at [514, 39] on button "Save" at bounding box center [527, 38] width 26 height 16
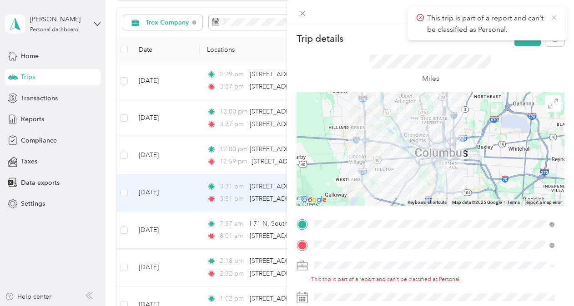
click at [554, 17] on icon at bounding box center [553, 17] width 4 height 4
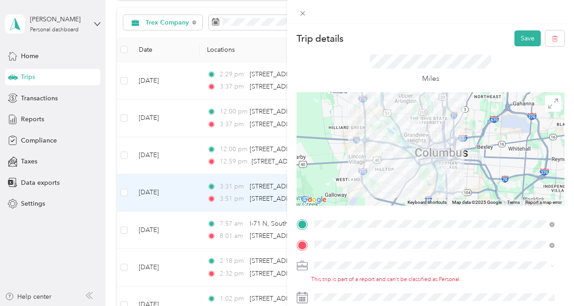
click at [39, 117] on div "Trip details Save This trip cannot be edited because it is either under review,…" at bounding box center [287, 153] width 574 height 306
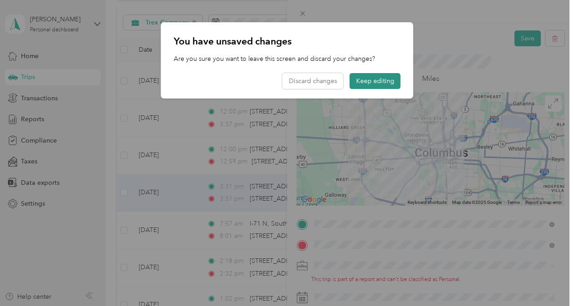
click at [383, 80] on button "Keep editing" at bounding box center [375, 81] width 51 height 16
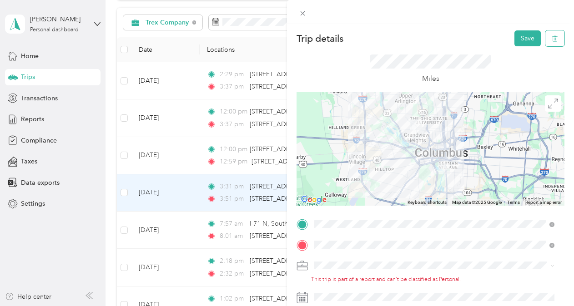
click at [551, 37] on icon "button" at bounding box center [554, 38] width 6 height 6
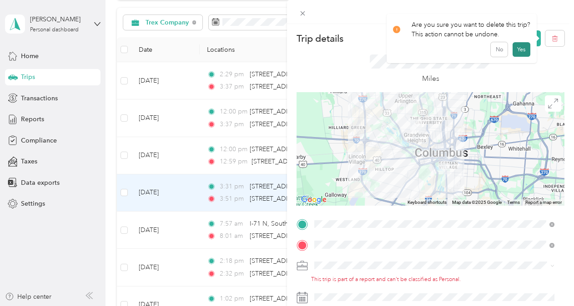
click at [517, 48] on button "Yes" at bounding box center [521, 49] width 18 height 15
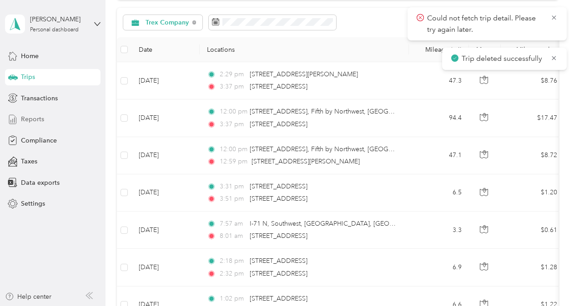
click at [25, 119] on span "Reports" at bounding box center [32, 120] width 23 height 10
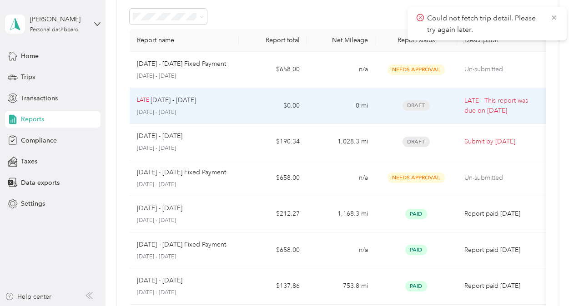
scroll to position [45, 0]
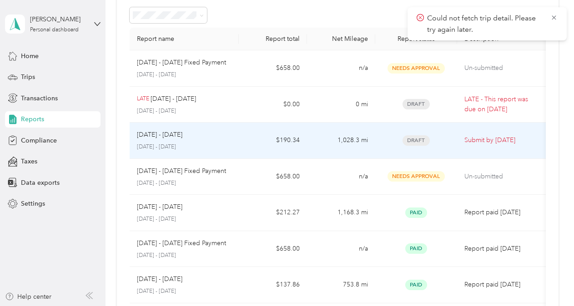
click at [320, 138] on td "1,028.3 mi" at bounding box center [341, 141] width 68 height 36
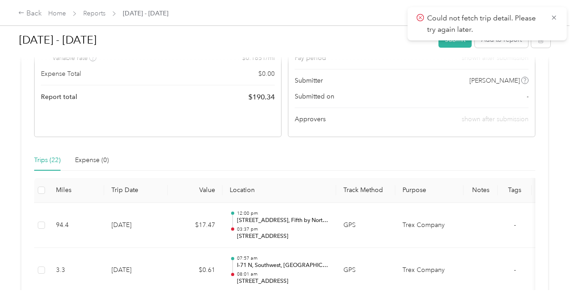
scroll to position [273, 0]
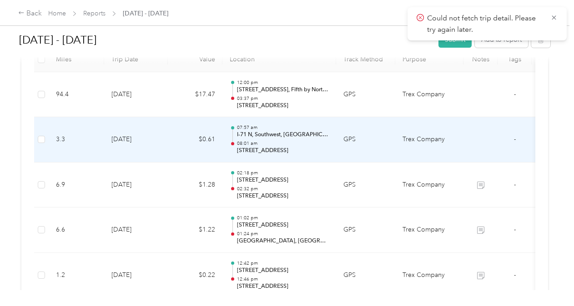
click at [371, 150] on td "GPS" at bounding box center [365, 139] width 59 height 45
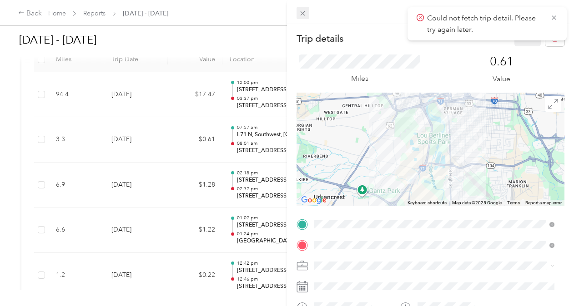
click at [305, 12] on icon at bounding box center [303, 14] width 8 height 8
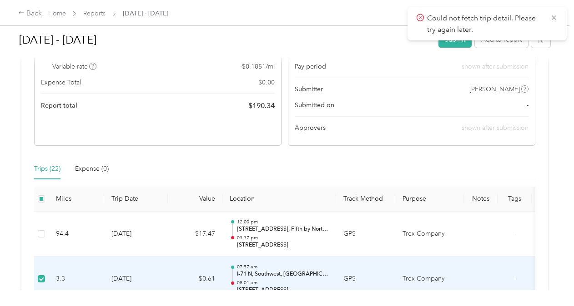
scroll to position [136, 0]
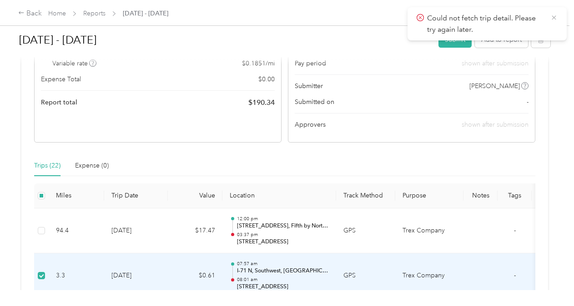
click at [555, 16] on icon at bounding box center [553, 17] width 4 height 4
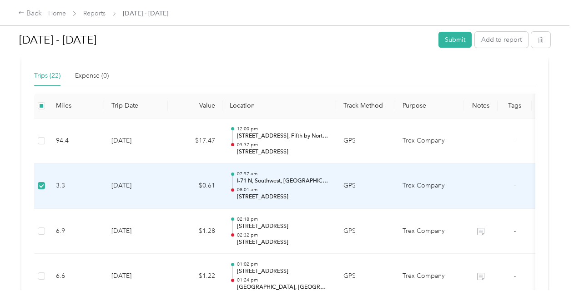
scroll to position [227, 0]
click at [383, 184] on td "GPS" at bounding box center [365, 185] width 59 height 45
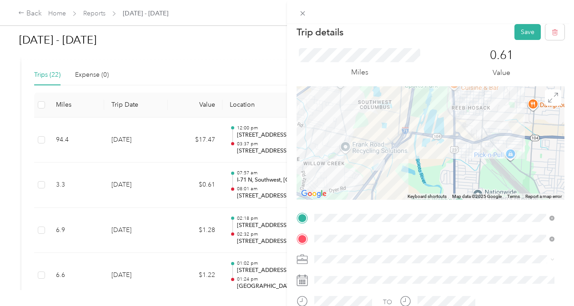
scroll to position [0, 0]
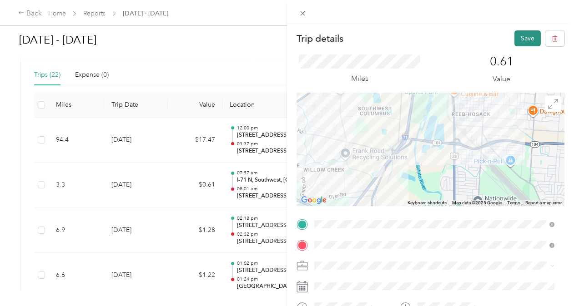
click at [525, 36] on button "Save" at bounding box center [527, 38] width 26 height 16
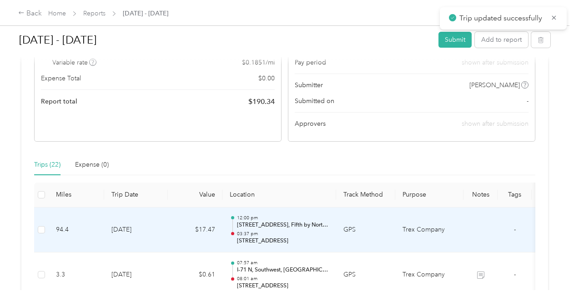
scroll to position [136, 0]
click at [383, 232] on td "GPS" at bounding box center [365, 231] width 59 height 45
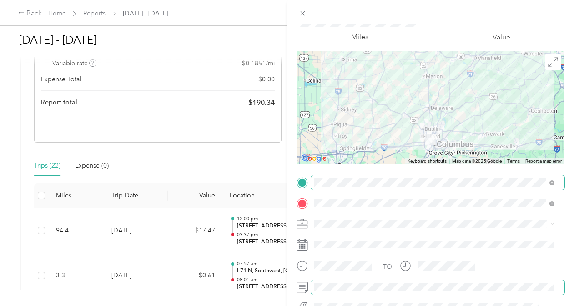
scroll to position [0, 0]
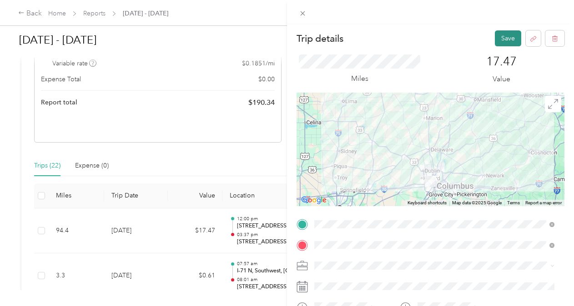
click at [500, 40] on button "Save" at bounding box center [508, 38] width 26 height 16
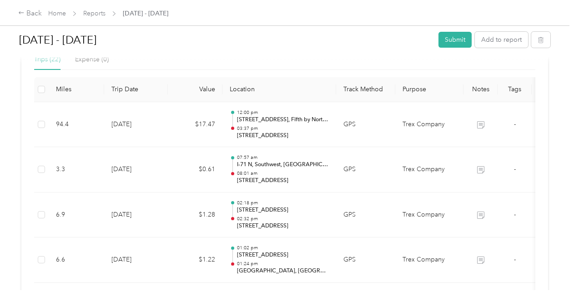
scroll to position [108, 0]
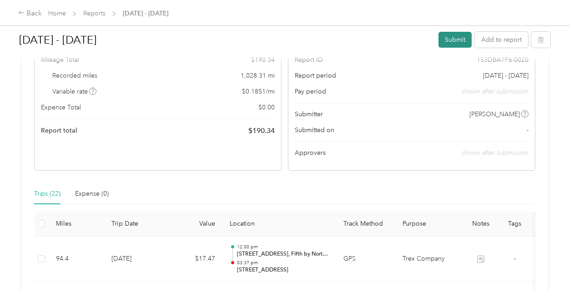
click at [449, 44] on button "Submit" at bounding box center [454, 40] width 33 height 16
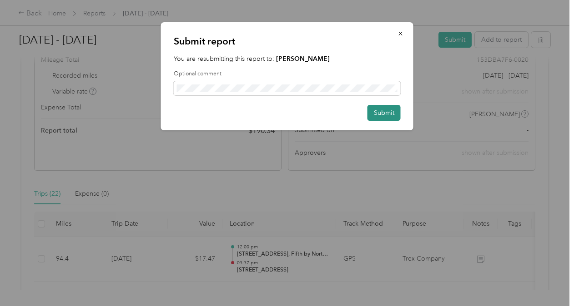
click at [386, 113] on button "Submit" at bounding box center [383, 113] width 33 height 16
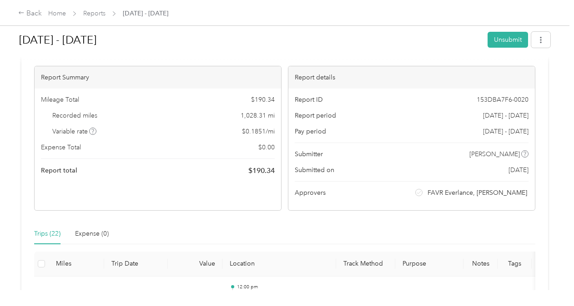
scroll to position [0, 0]
